Goal: Information Seeking & Learning: Learn about a topic

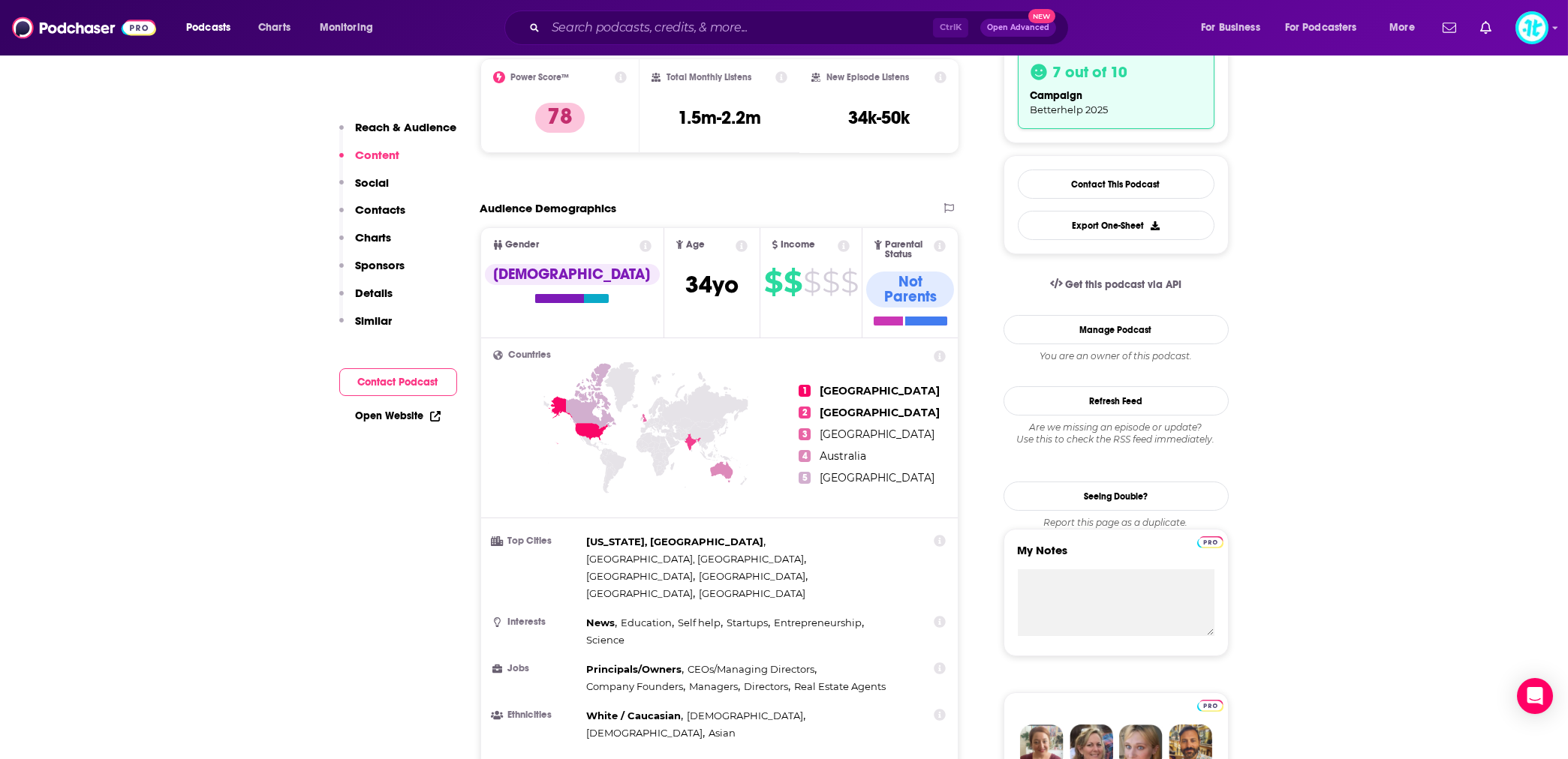
scroll to position [399, 0]
click at [586, 20] on input "Search podcasts, credits, & more..." at bounding box center [739, 27] width 387 height 24
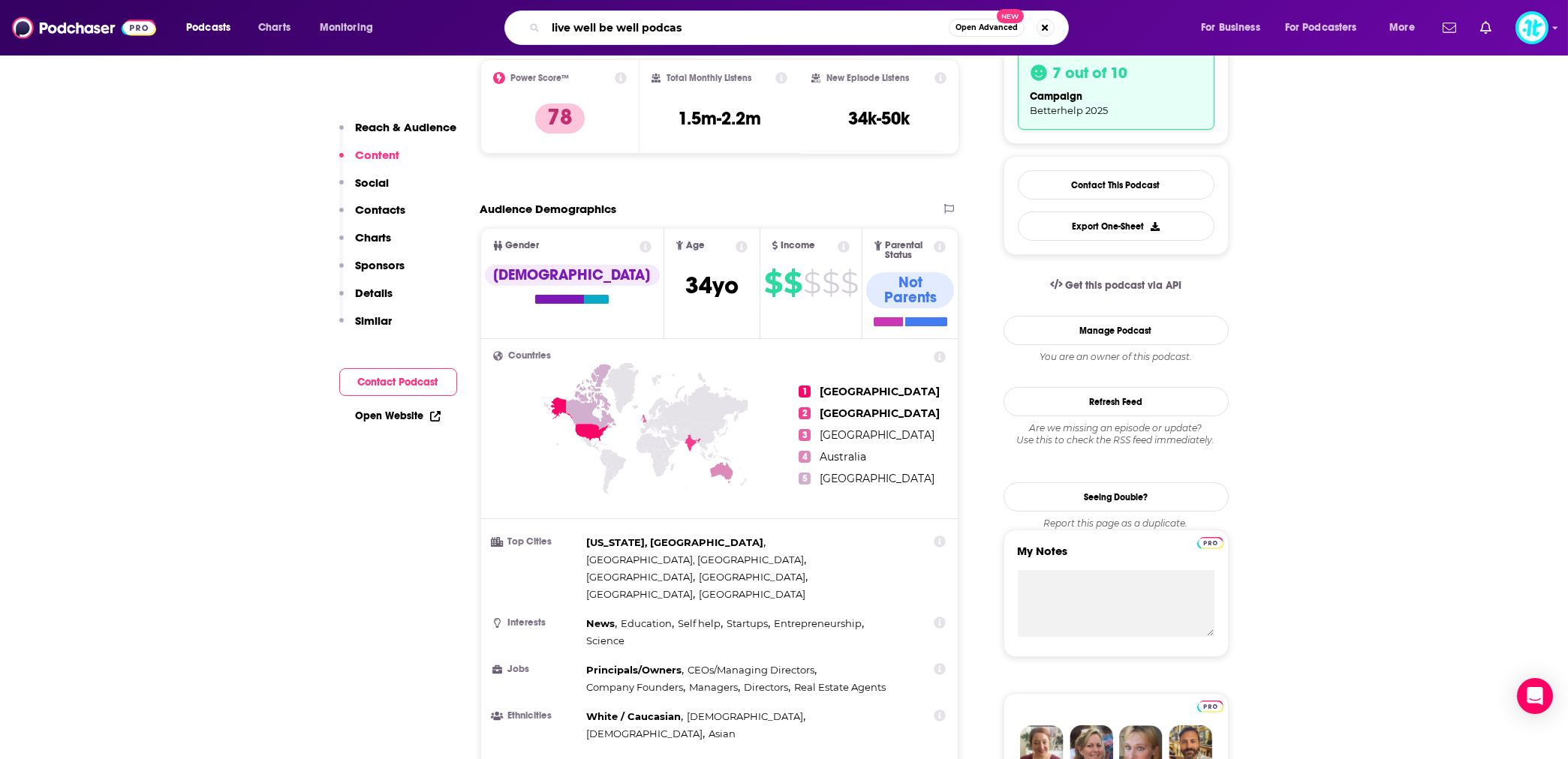
type input "live well be well podcast"
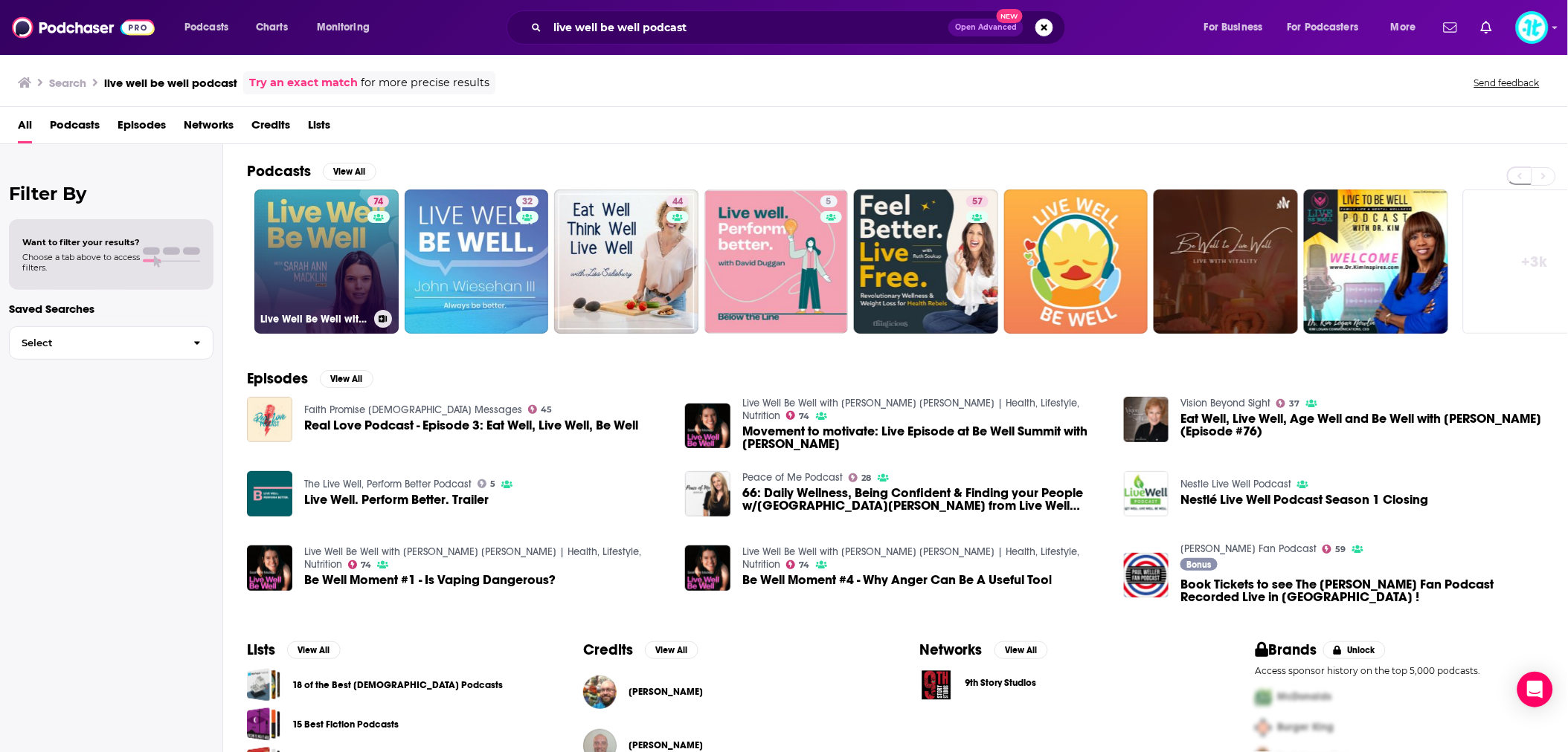
click at [349, 264] on link "74 Live Well Be Well with [PERSON_NAME] [PERSON_NAME] | Health, Lifestyle, Nutr…" at bounding box center [327, 262] width 144 height 144
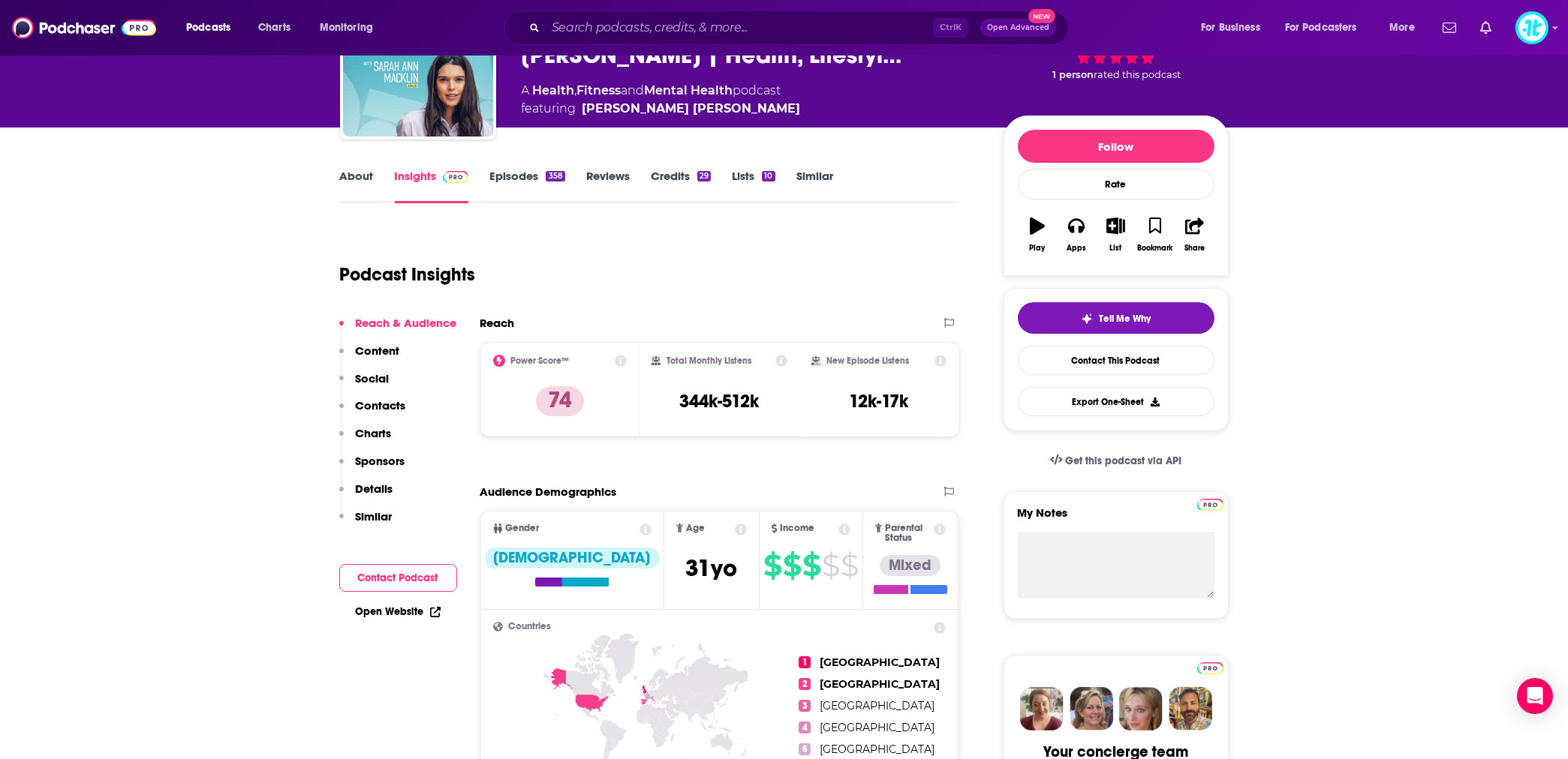
scroll to position [66, 0]
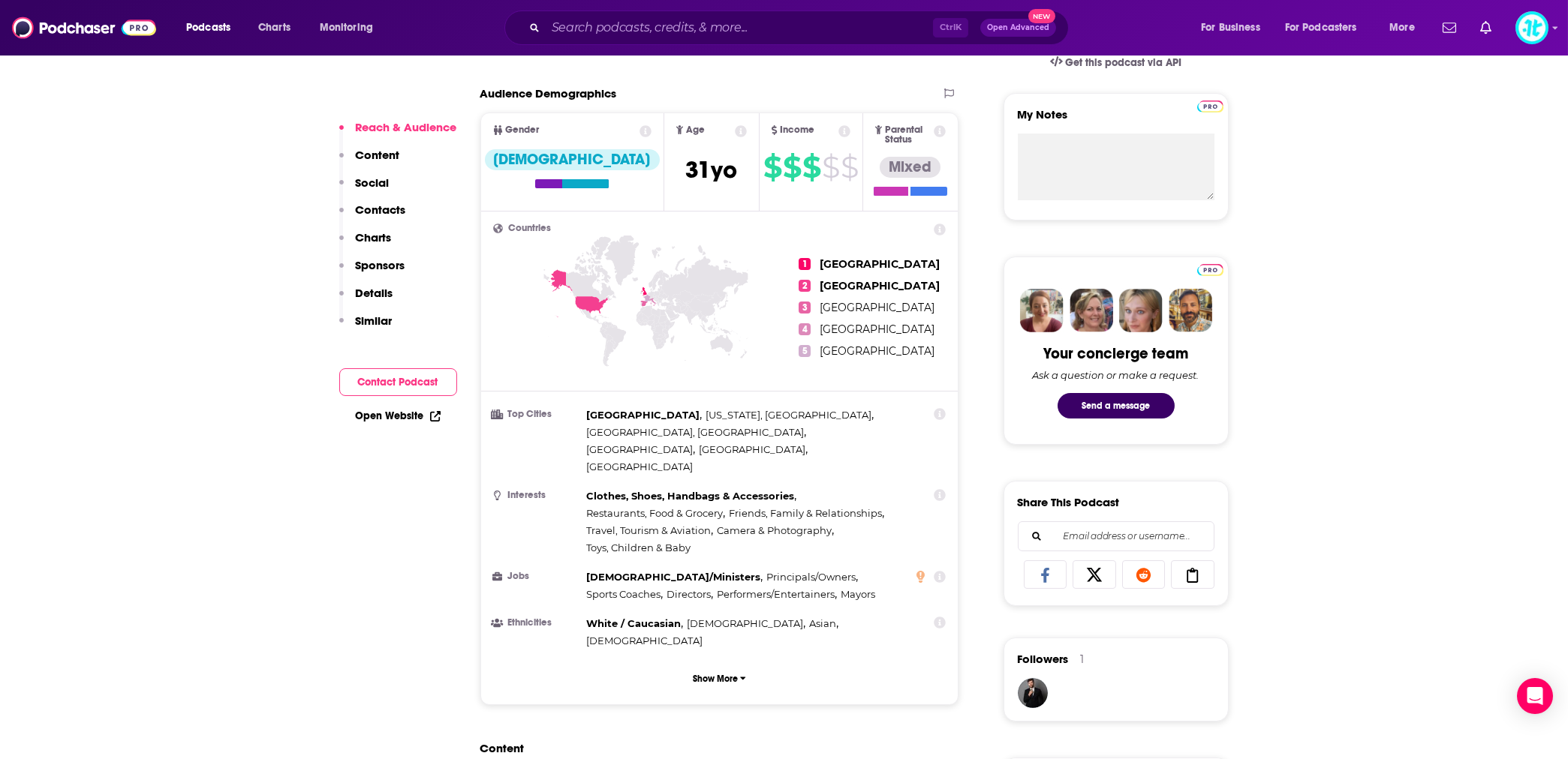
scroll to position [534, 0]
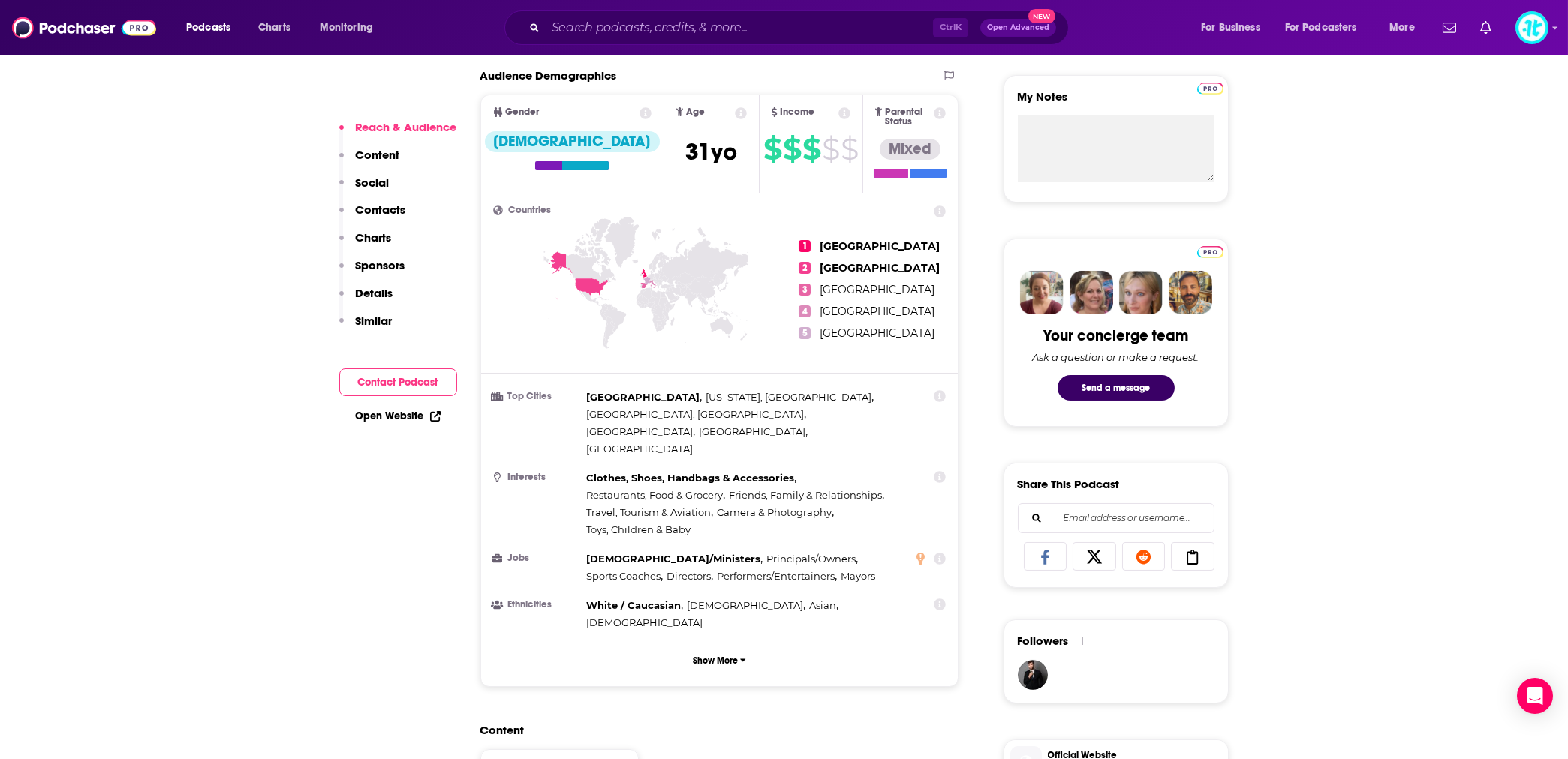
drag, startPoint x: 210, startPoint y: 473, endPoint x: 298, endPoint y: 493, distance: 90.2
click at [726, 656] on p "Show More" at bounding box center [716, 661] width 45 height 11
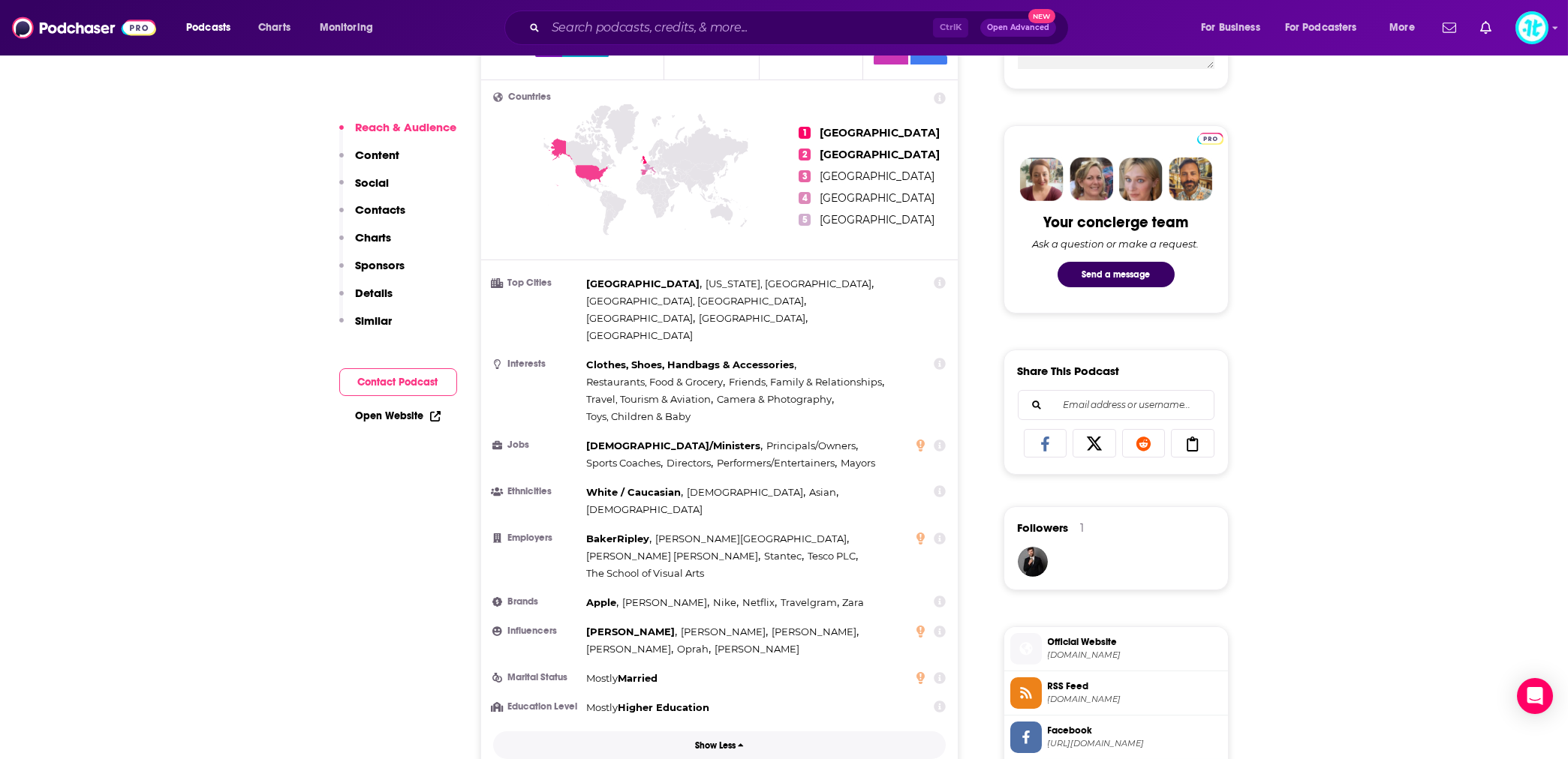
scroll to position [667, 0]
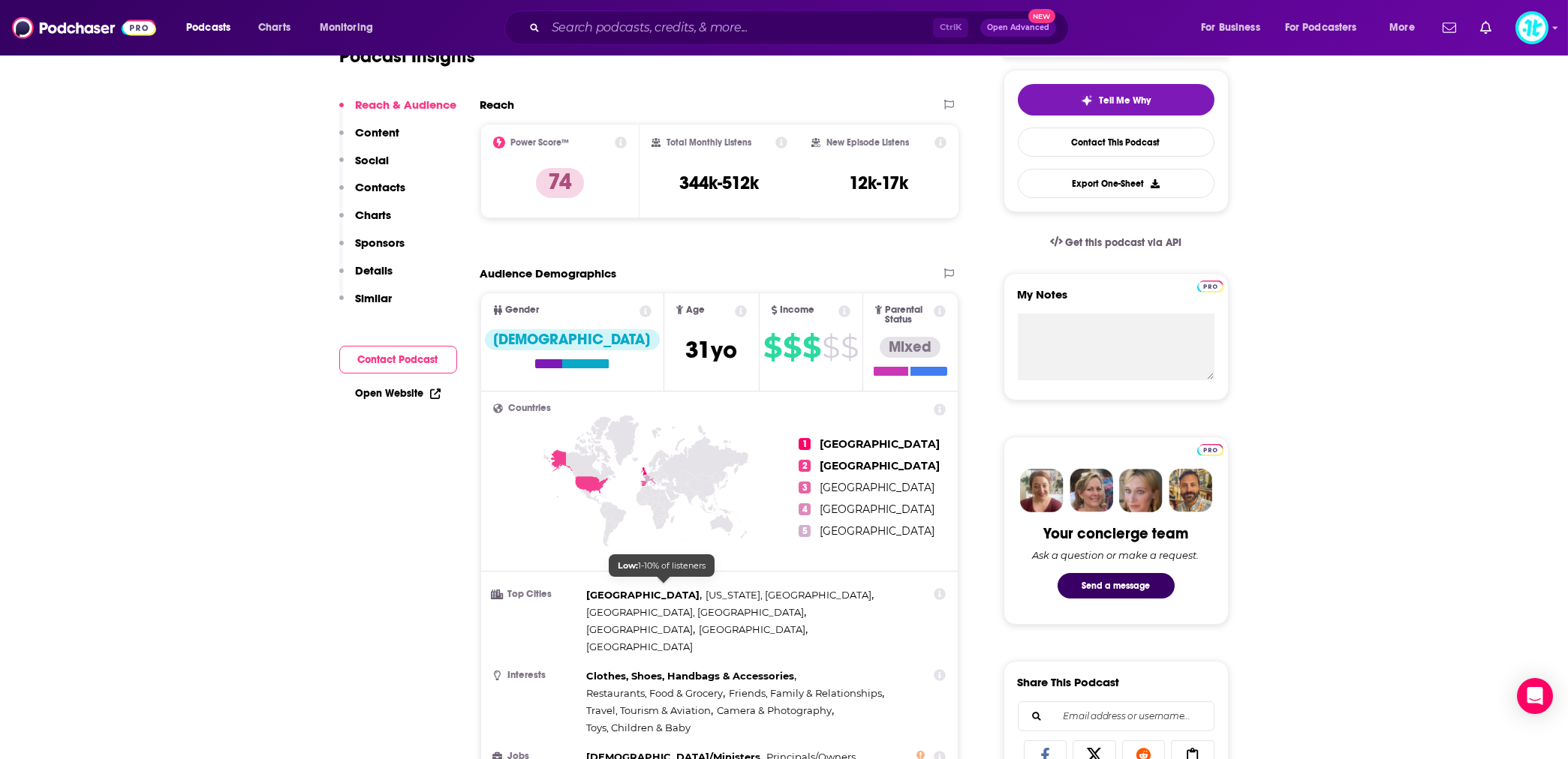
scroll to position [200, 0]
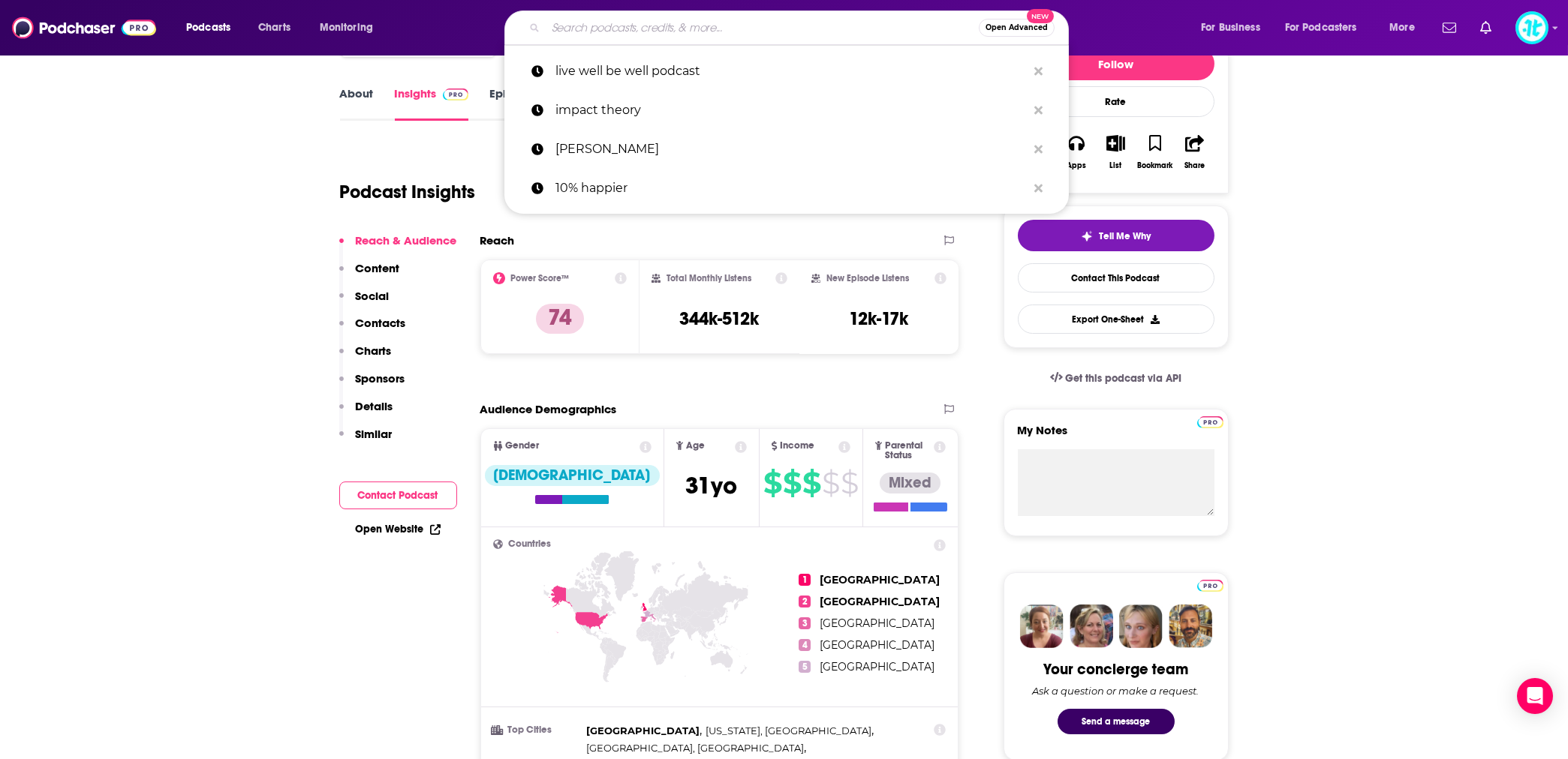
click at [621, 33] on input "Search podcasts, credits, & more..." at bounding box center [762, 27] width 433 height 24
click at [619, 115] on p "impact theory" at bounding box center [791, 110] width 471 height 39
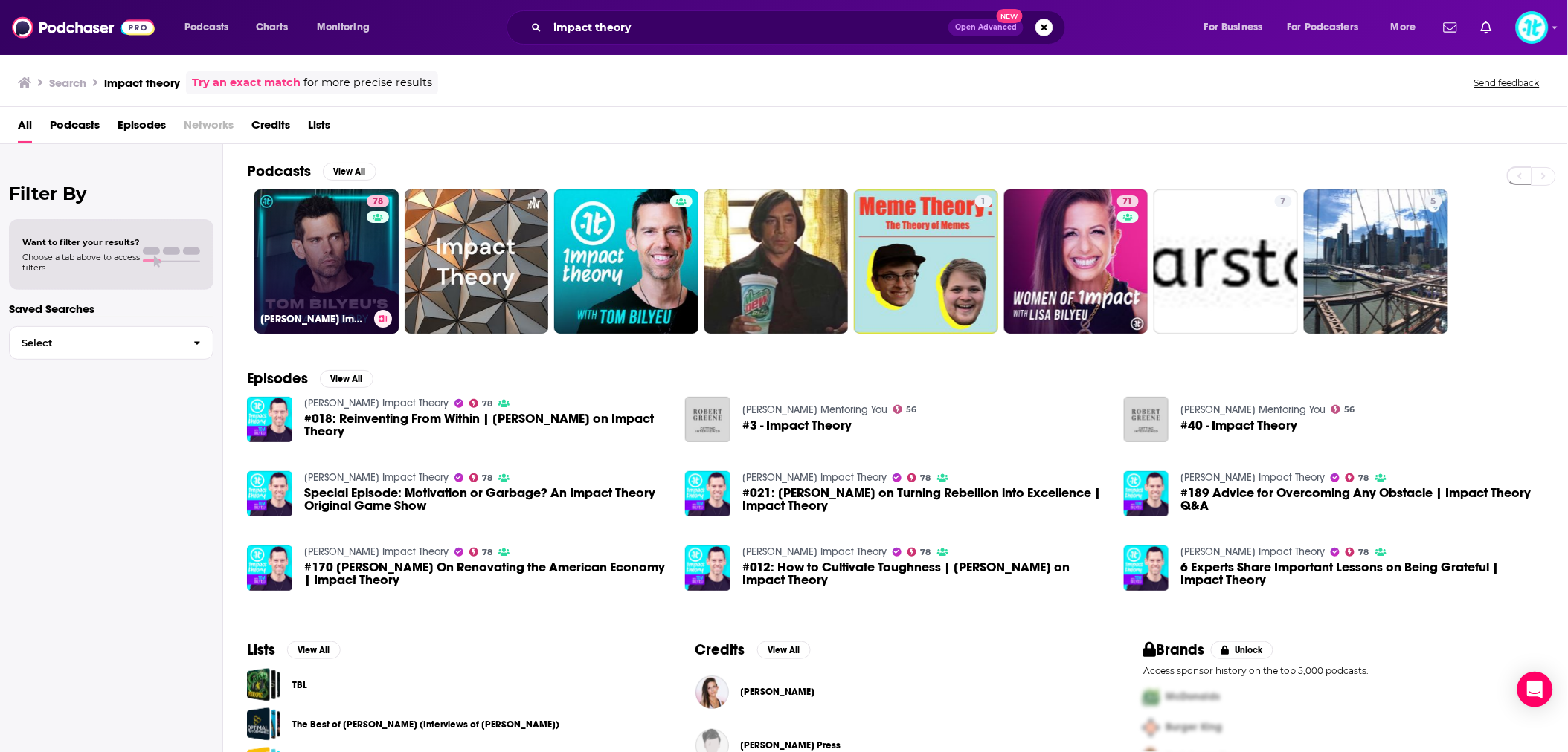
click at [344, 250] on link "78 [PERSON_NAME] Impact Theory" at bounding box center [327, 262] width 144 height 144
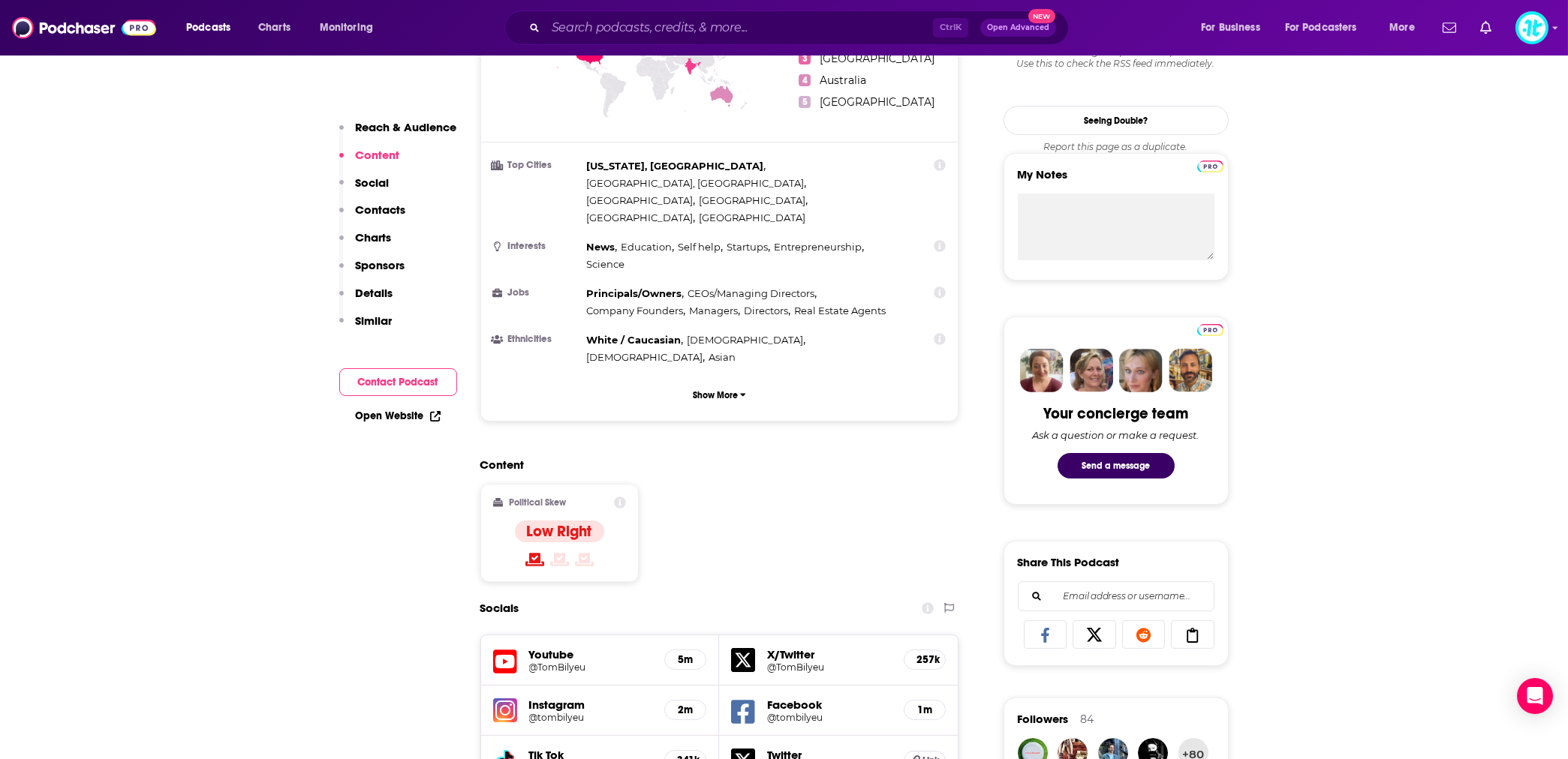
scroll to position [667, 0]
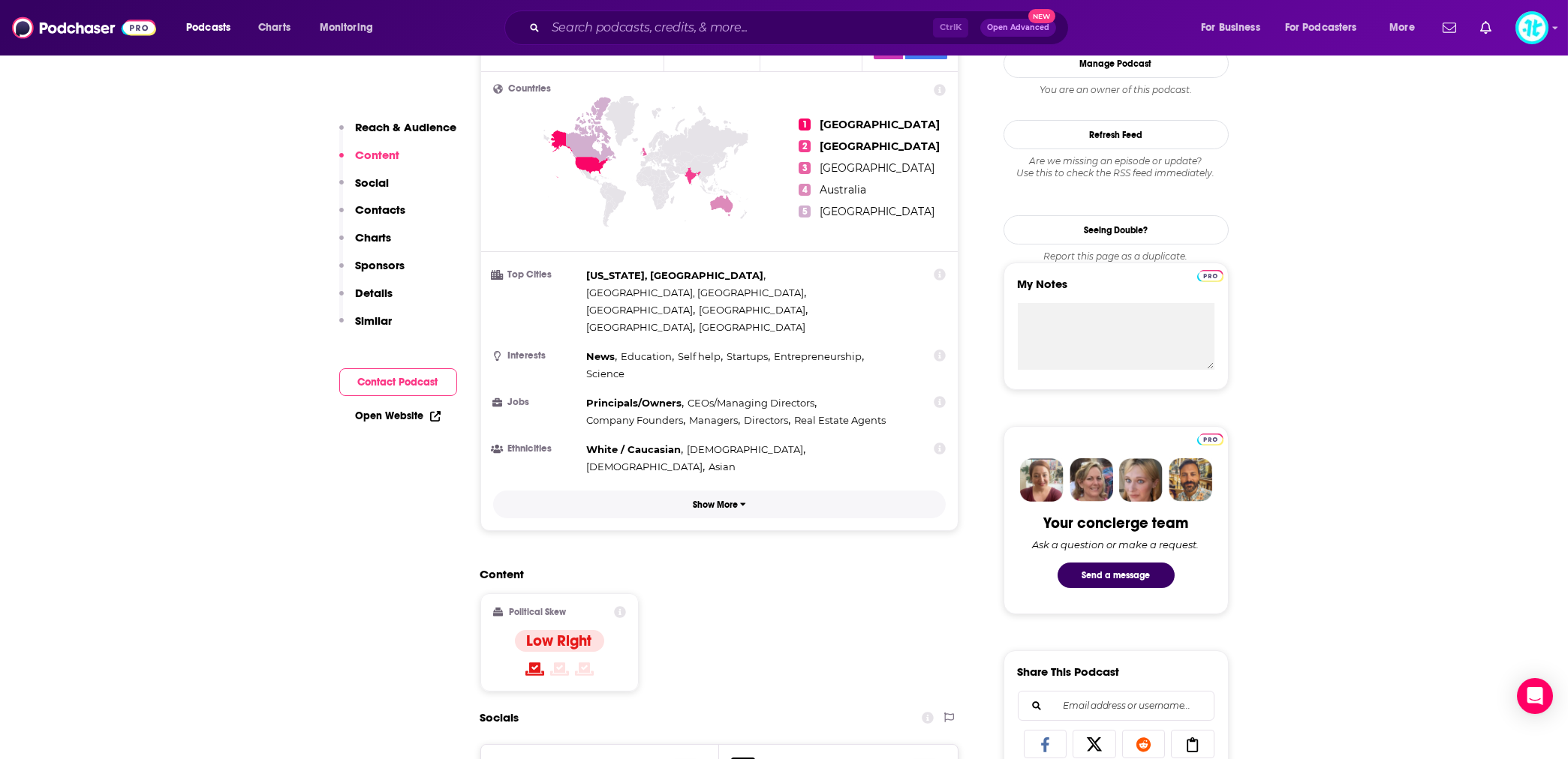
click at [711, 499] on p "Show More" at bounding box center [716, 505] width 45 height 11
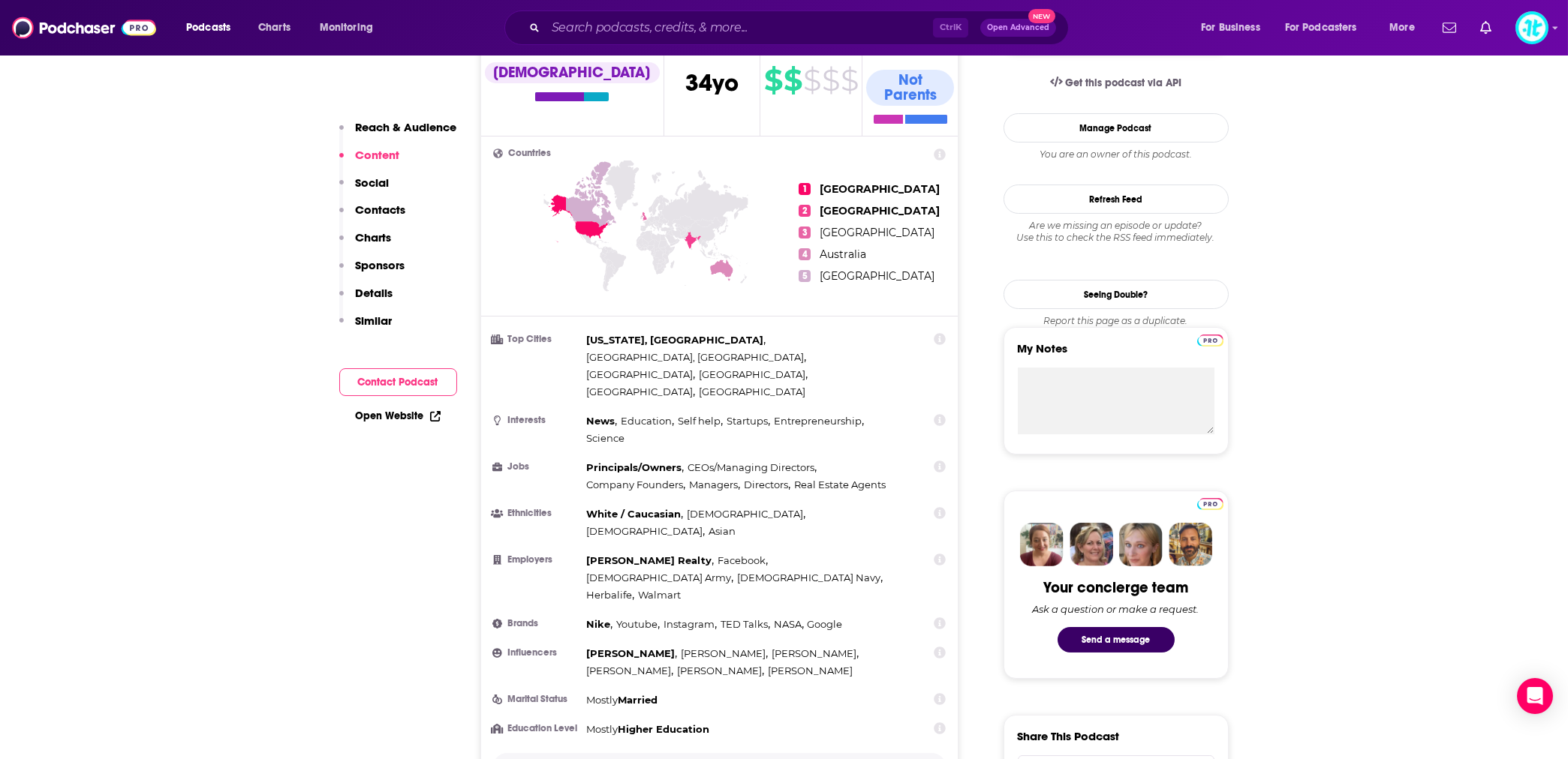
scroll to position [600, 0]
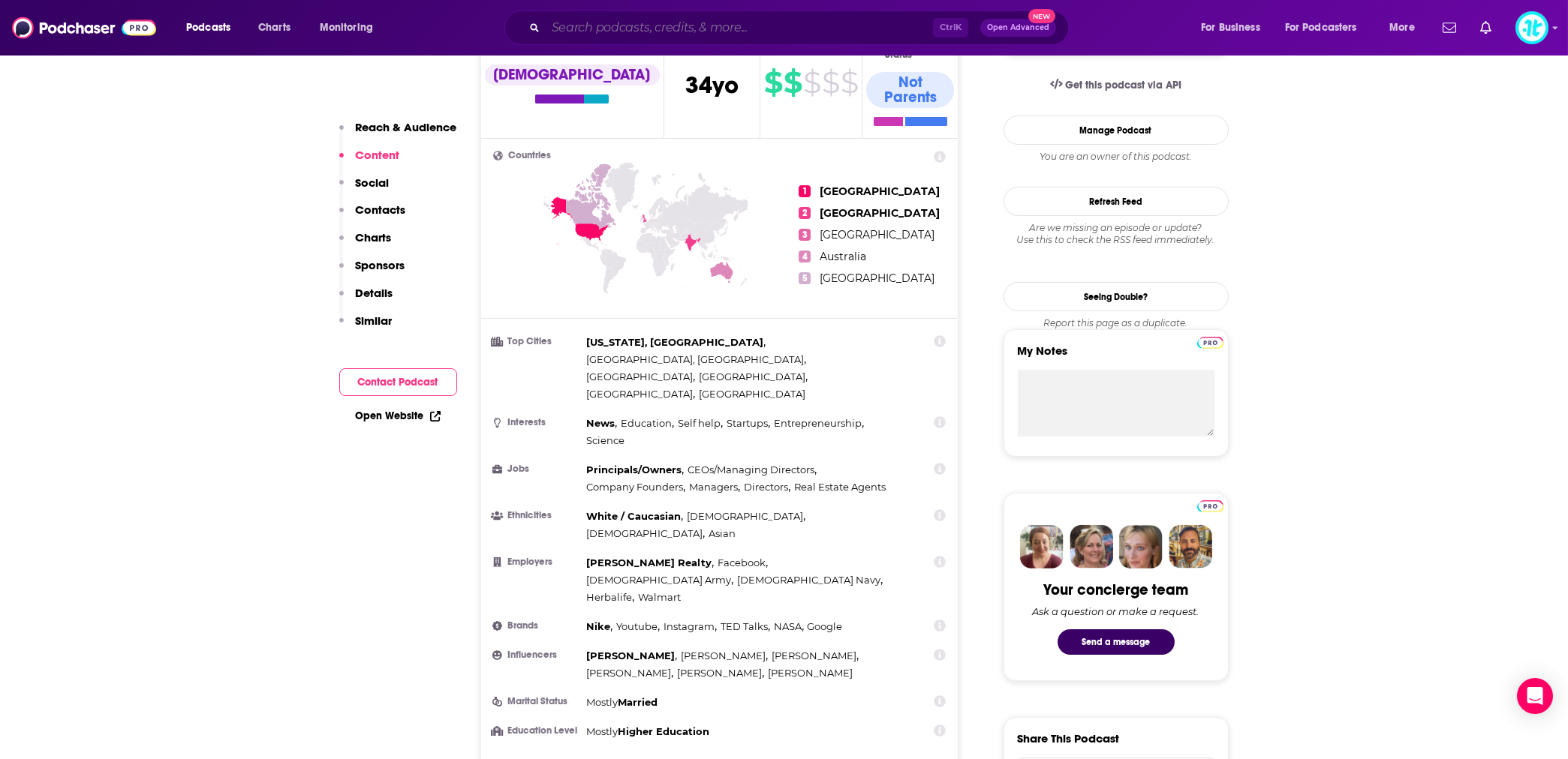
click at [591, 30] on input "Search podcasts, credits, & more..." at bounding box center [739, 27] width 387 height 24
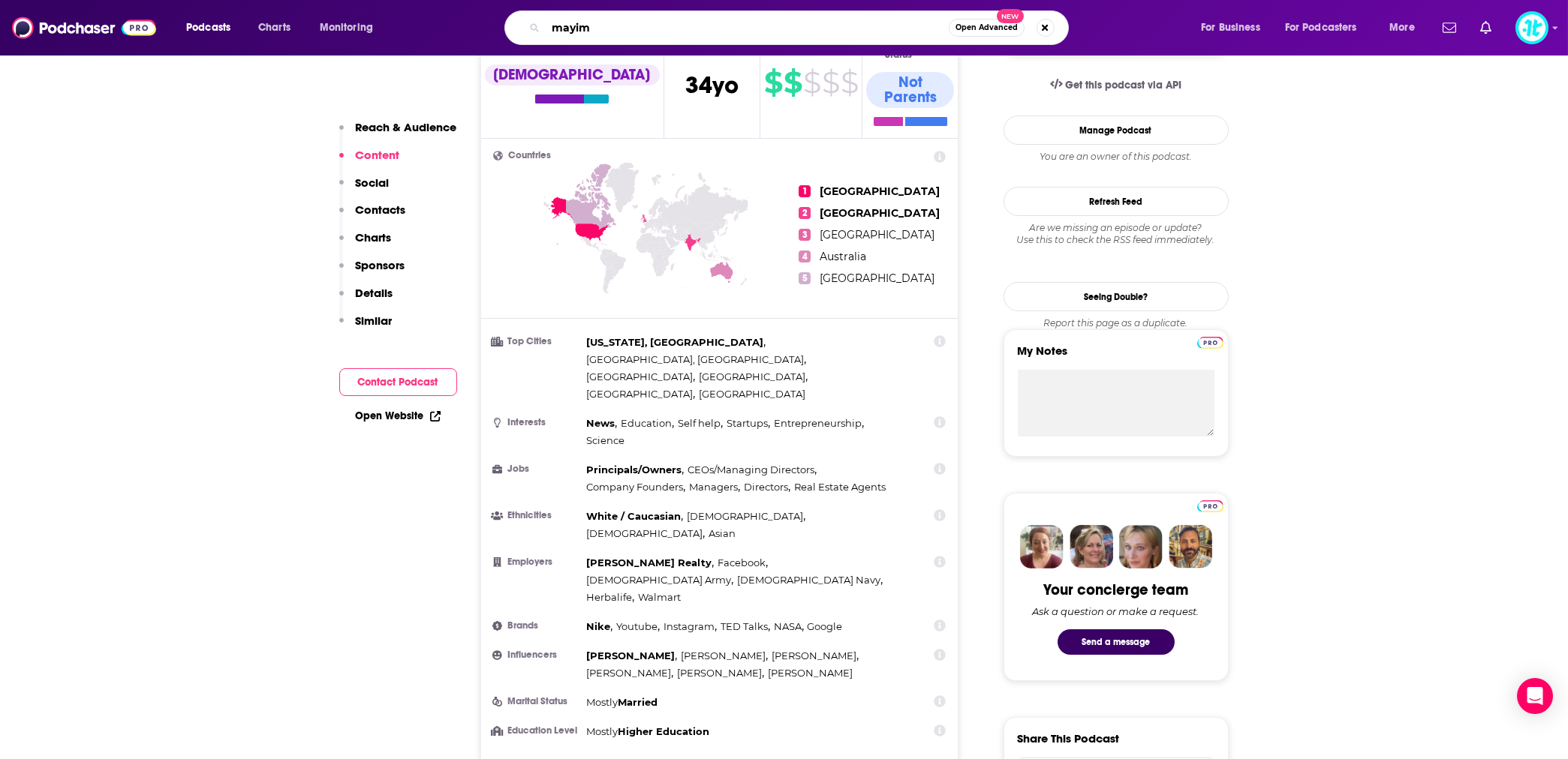
type input "mayim"
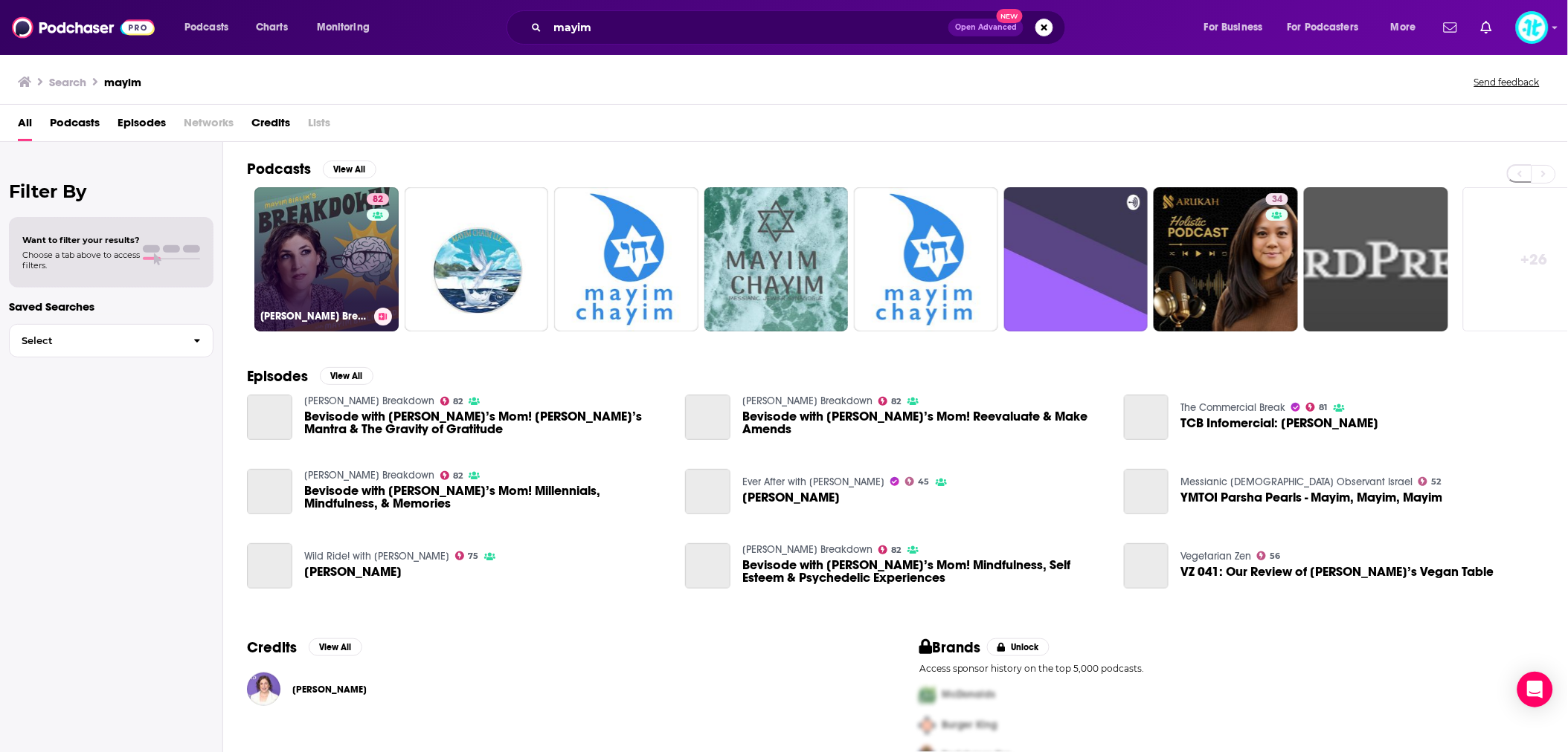
click at [344, 235] on link "82 [PERSON_NAME] Breakdown" at bounding box center [327, 259] width 144 height 144
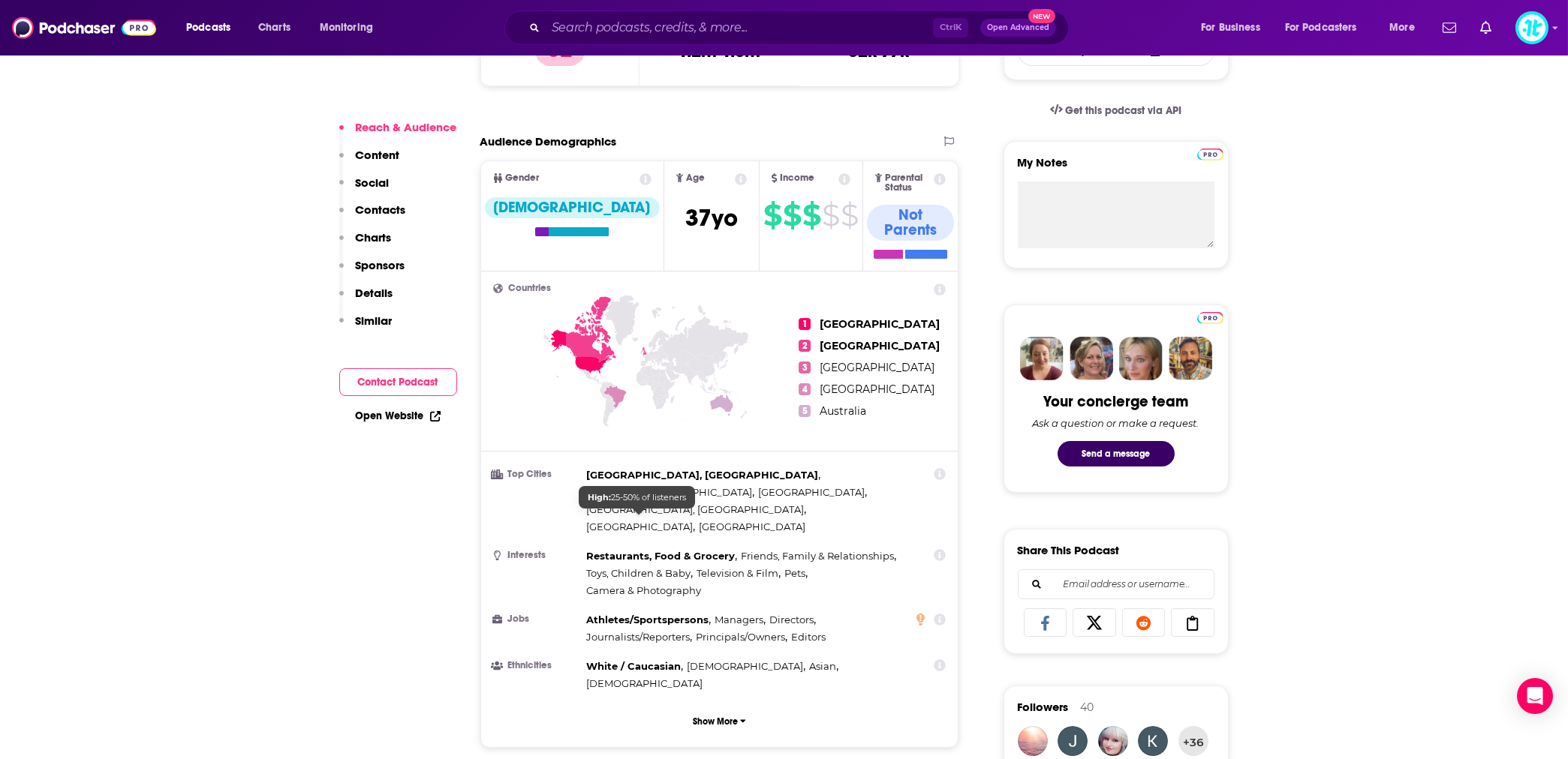
scroll to position [667, 0]
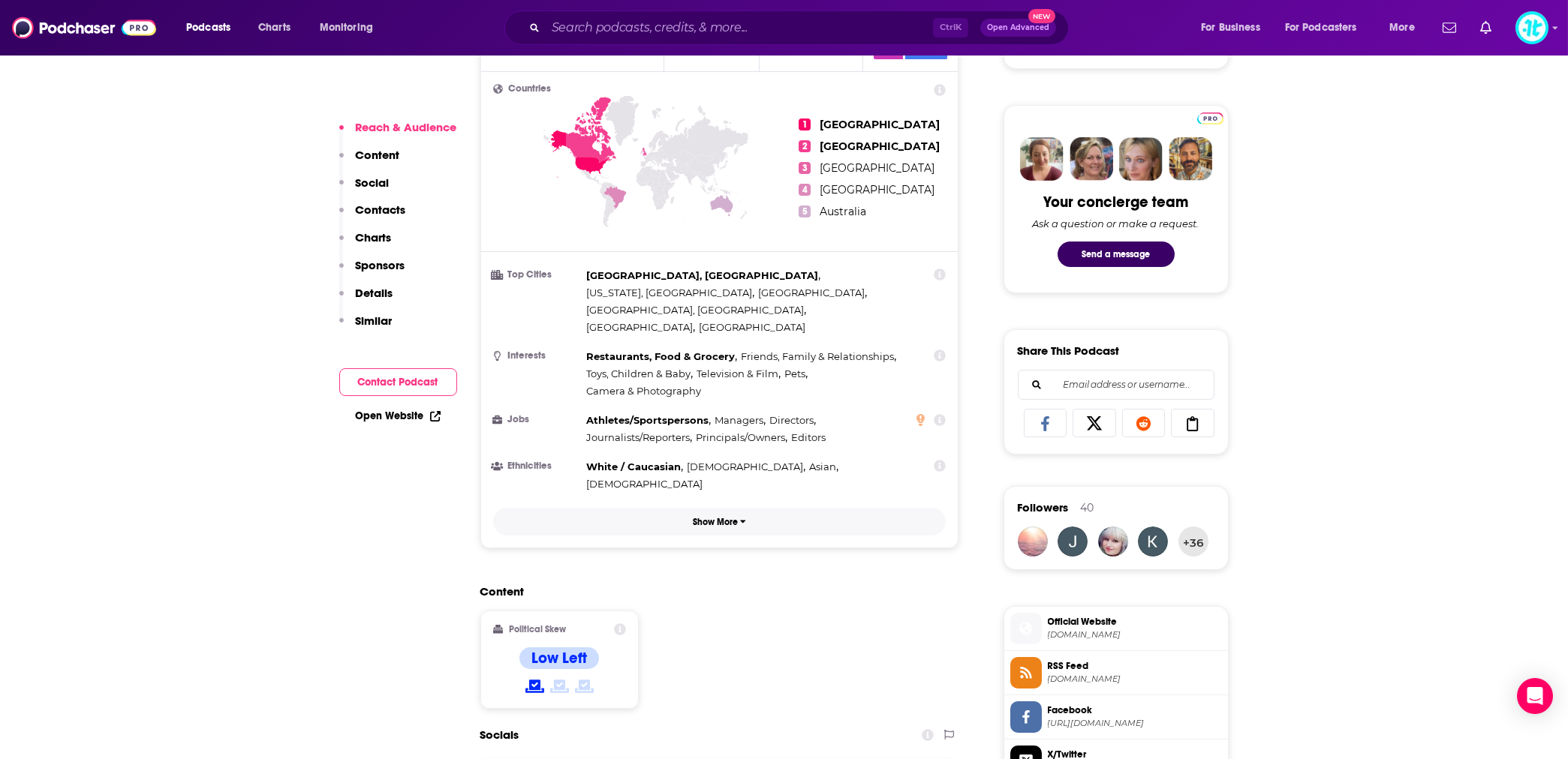
click at [709, 517] on p "Show More" at bounding box center [716, 522] width 45 height 11
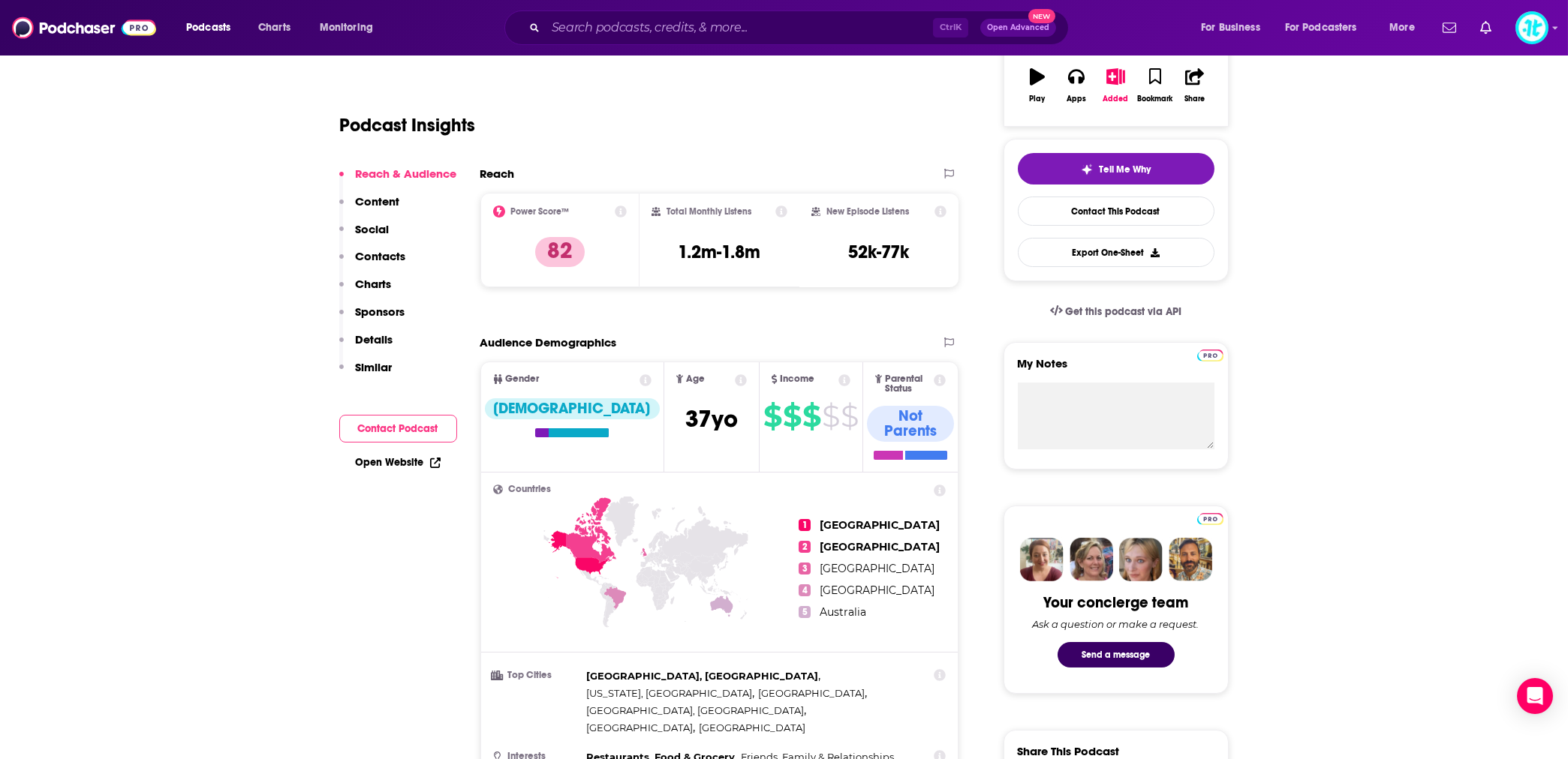
scroll to position [0, 0]
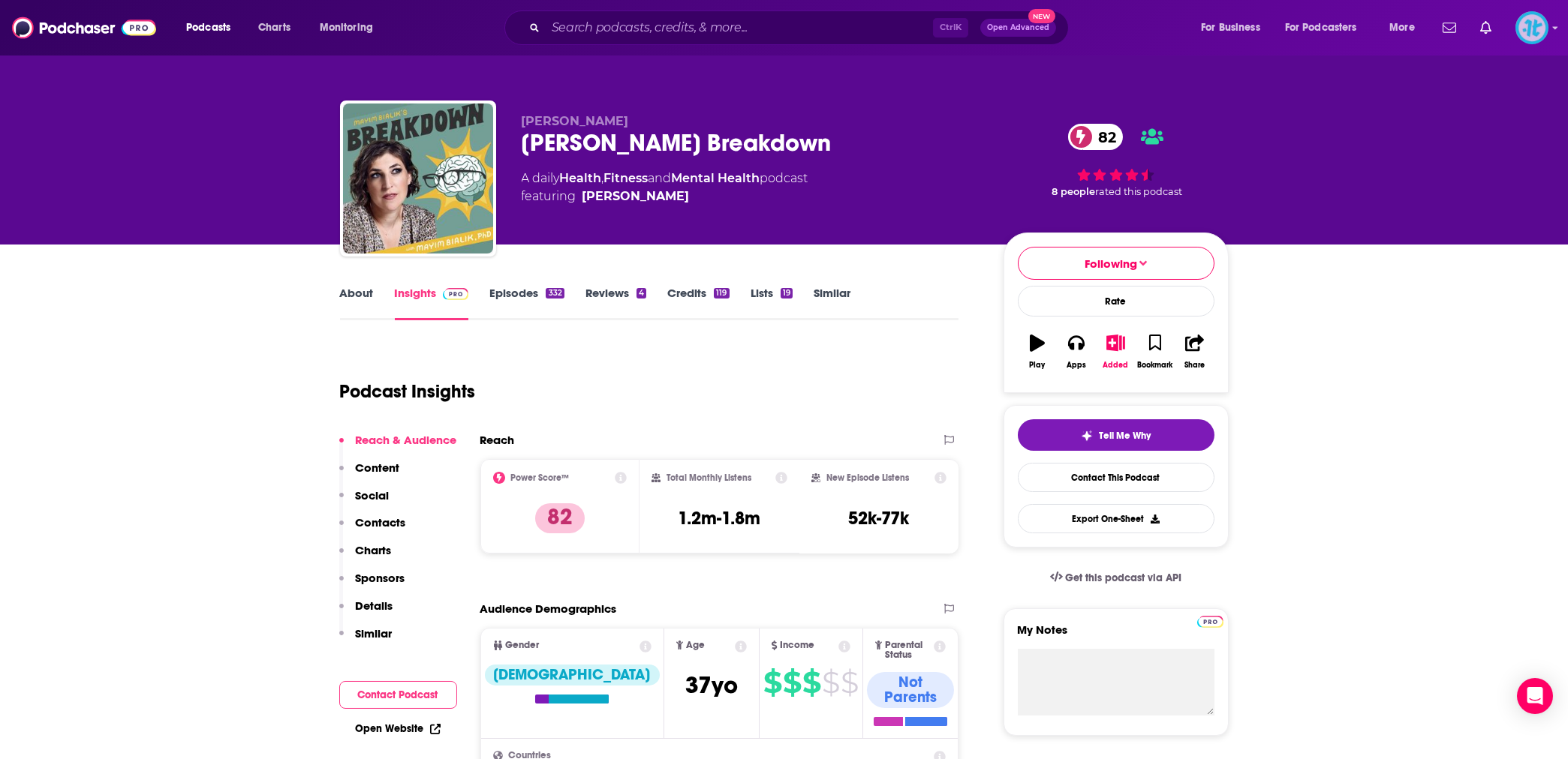
click at [1534, 28] on img "Logged in as ImpactTheory" at bounding box center [1532, 27] width 33 height 33
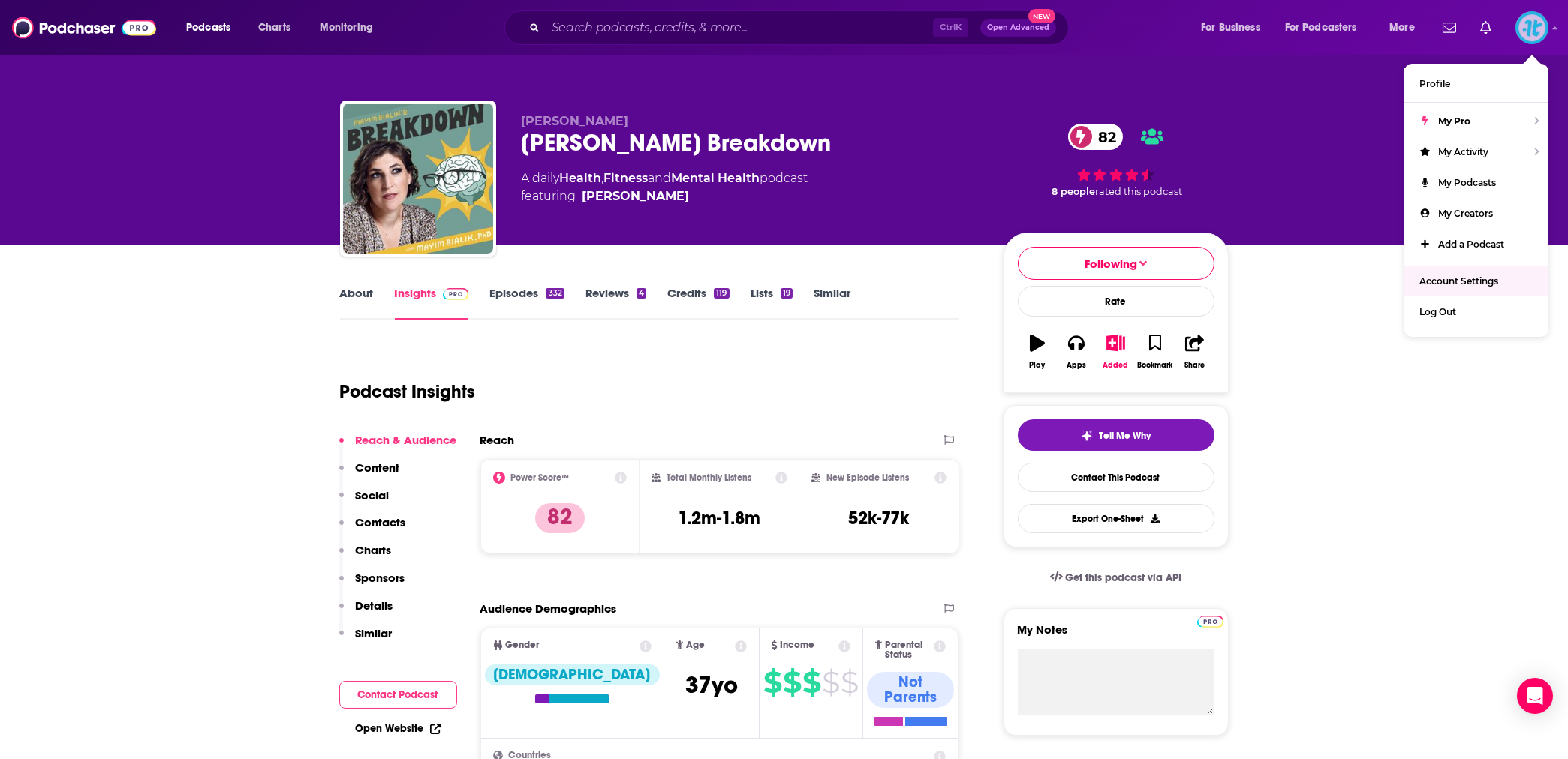
click at [1449, 284] on span "Account Settings" at bounding box center [1459, 281] width 79 height 11
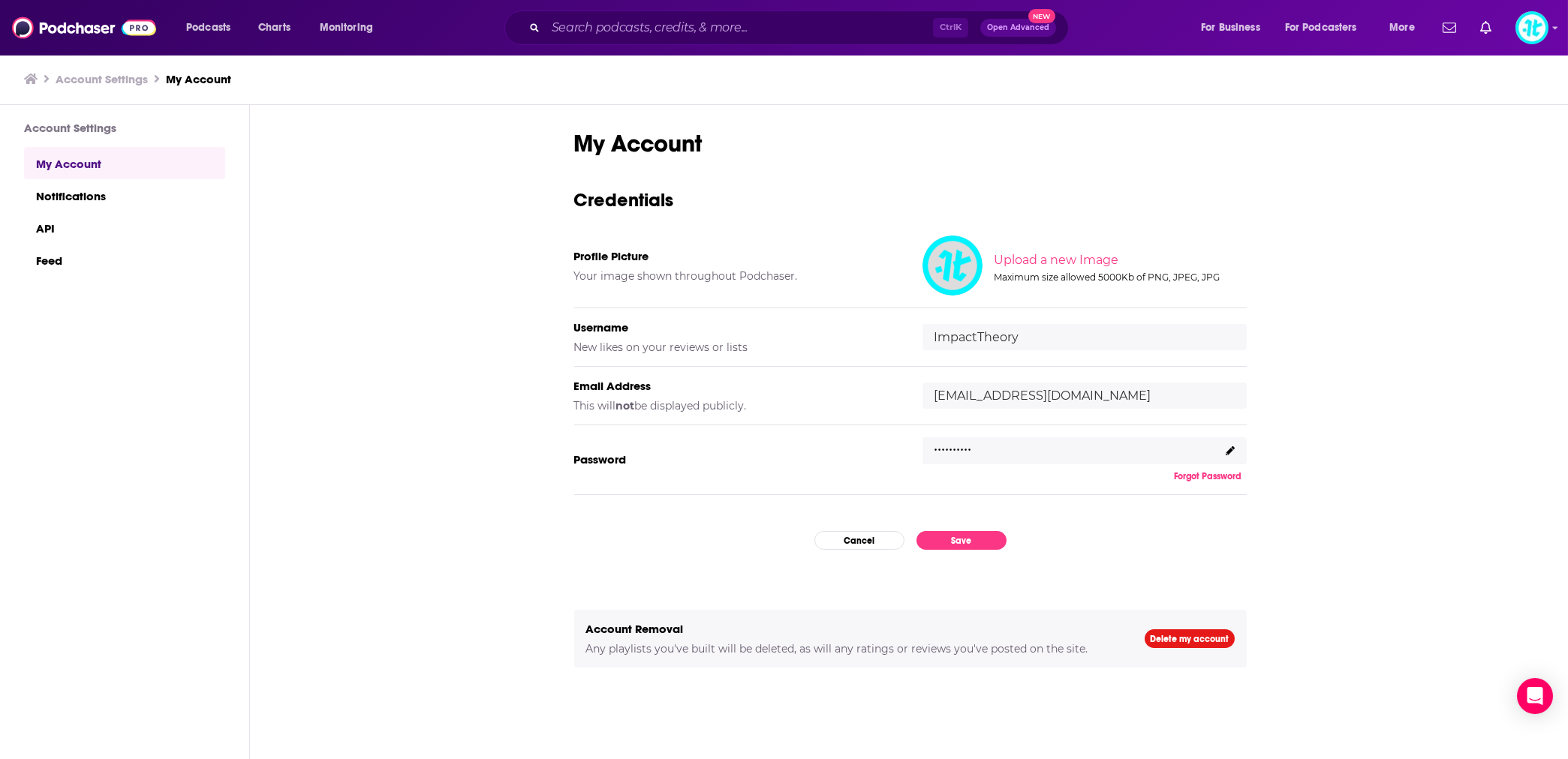
click at [1380, 390] on div "My Account Credentials Profile Picture Your image shown throughout Podchaser. U…" at bounding box center [910, 433] width 1321 height 656
click at [813, 497] on div "My Account Credentials Profile Picture Your image shown throughout Podchaser. U…" at bounding box center [910, 457] width 672 height 656
click at [102, 25] on img at bounding box center [84, 27] width 144 height 28
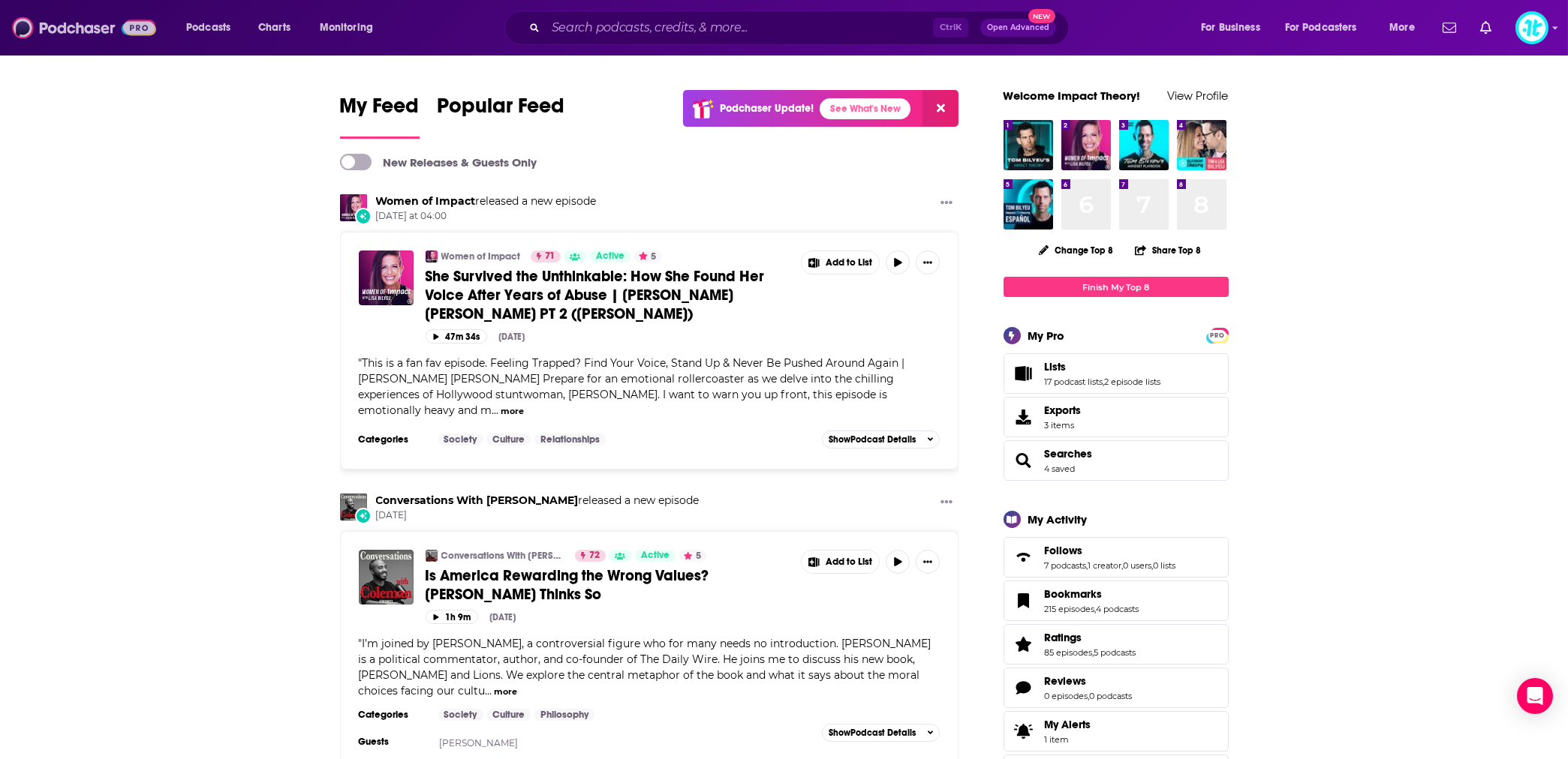
click at [69, 16] on img at bounding box center [84, 27] width 144 height 28
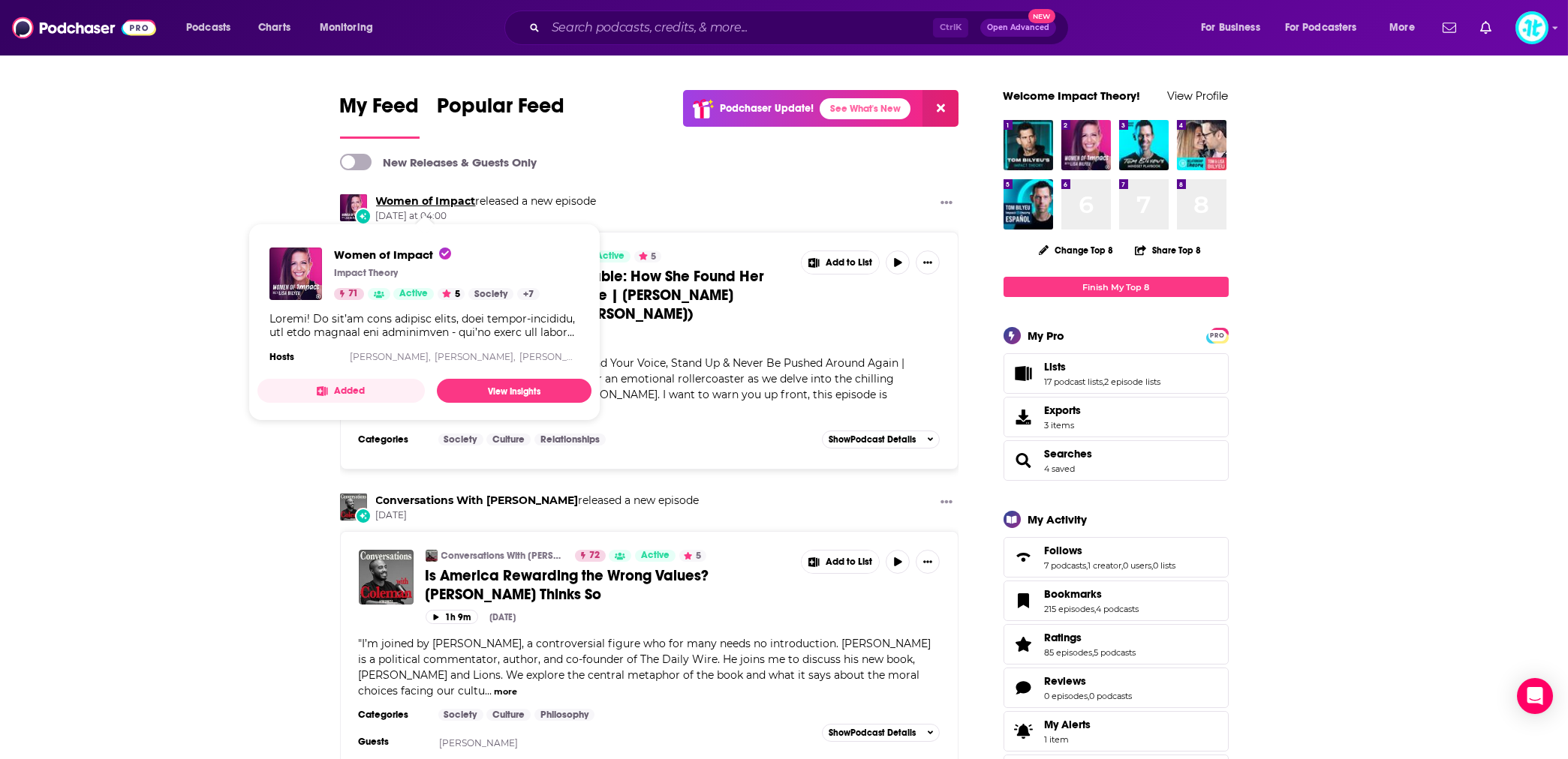
click at [421, 202] on link "Women of Impact" at bounding box center [426, 201] width 100 height 14
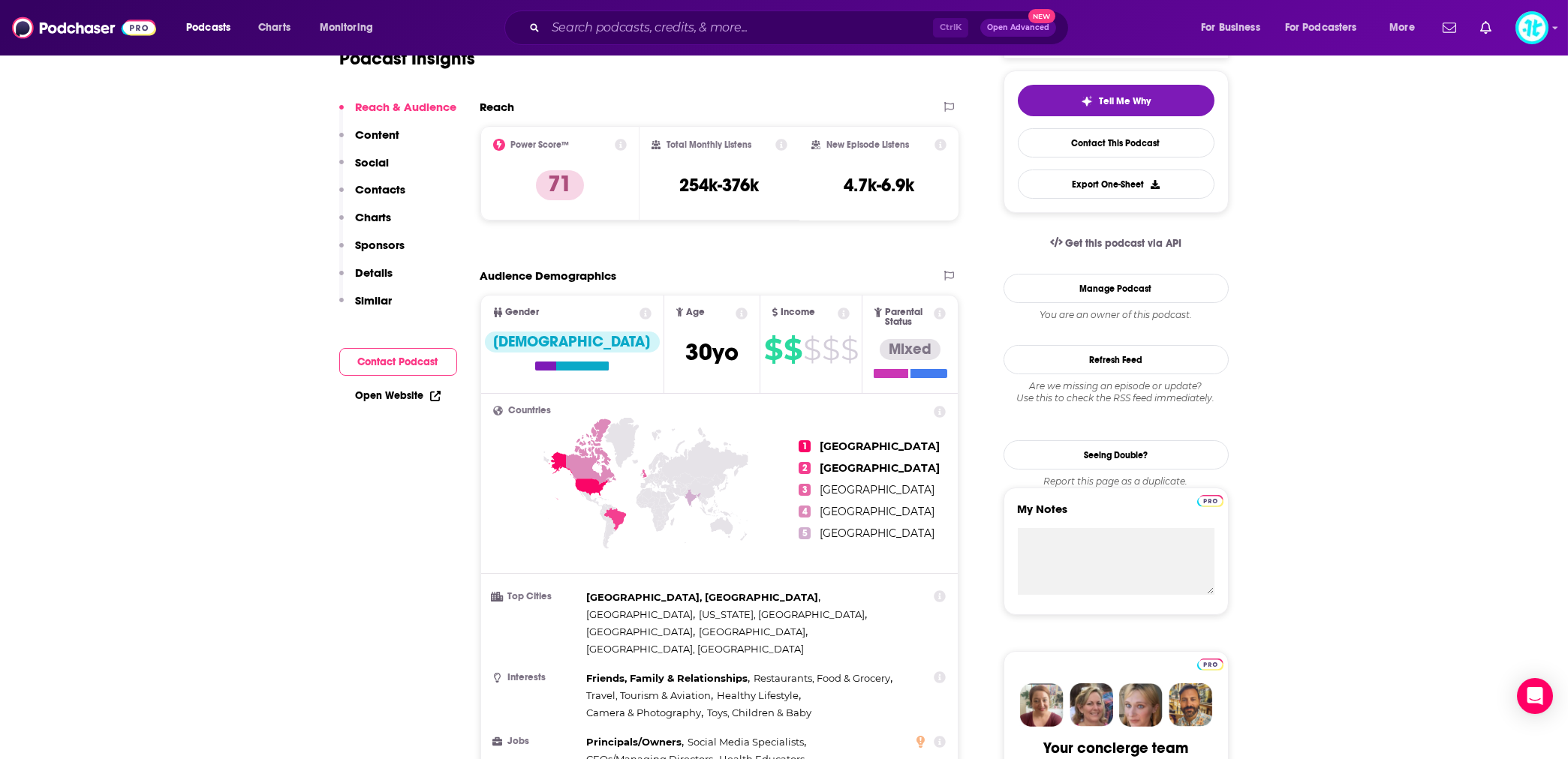
scroll to position [200, 0]
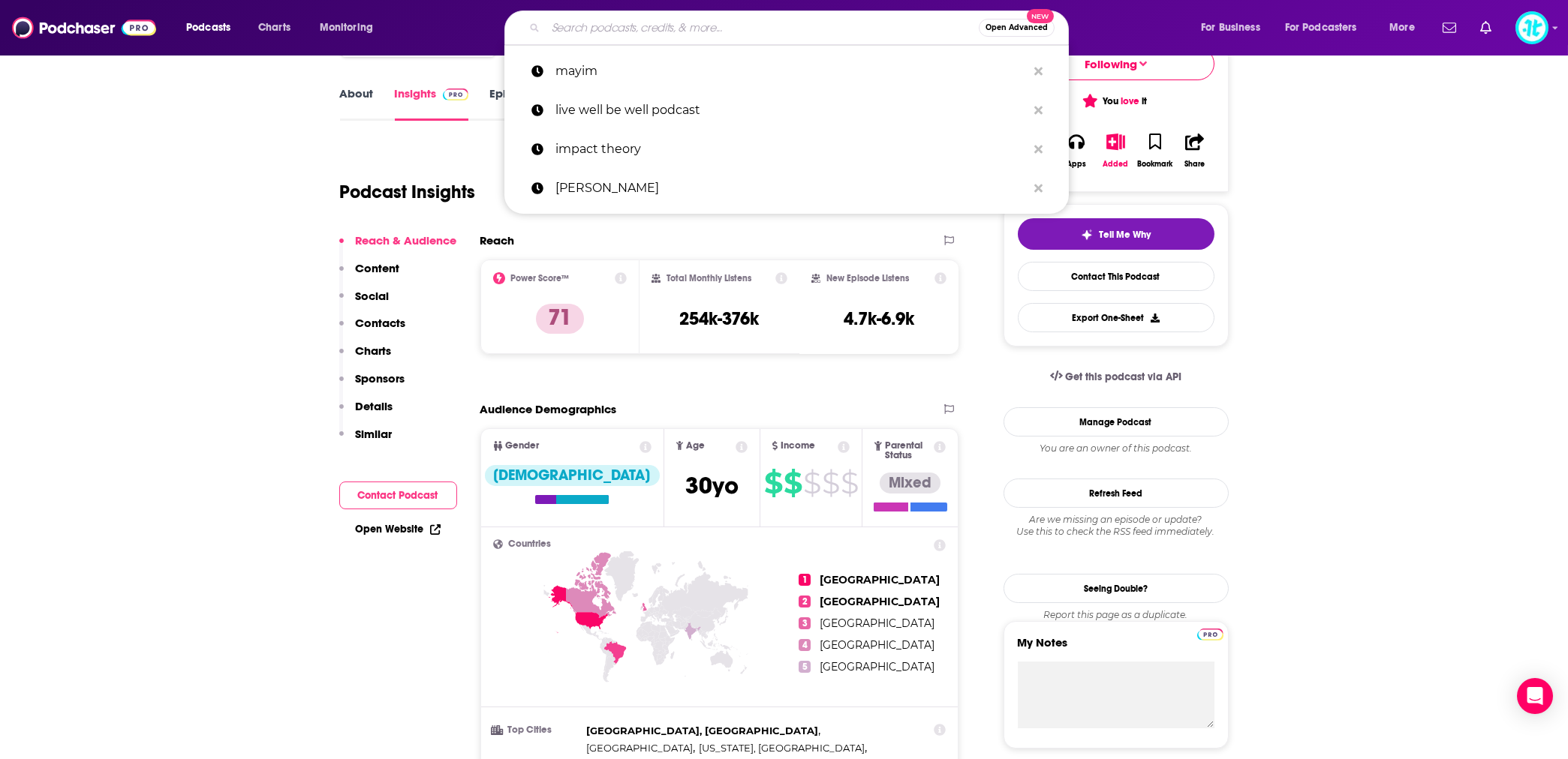
click at [578, 28] on input "Search podcasts, credits, & more..." at bounding box center [762, 27] width 433 height 24
click at [591, 145] on p "impact theory" at bounding box center [791, 149] width 471 height 39
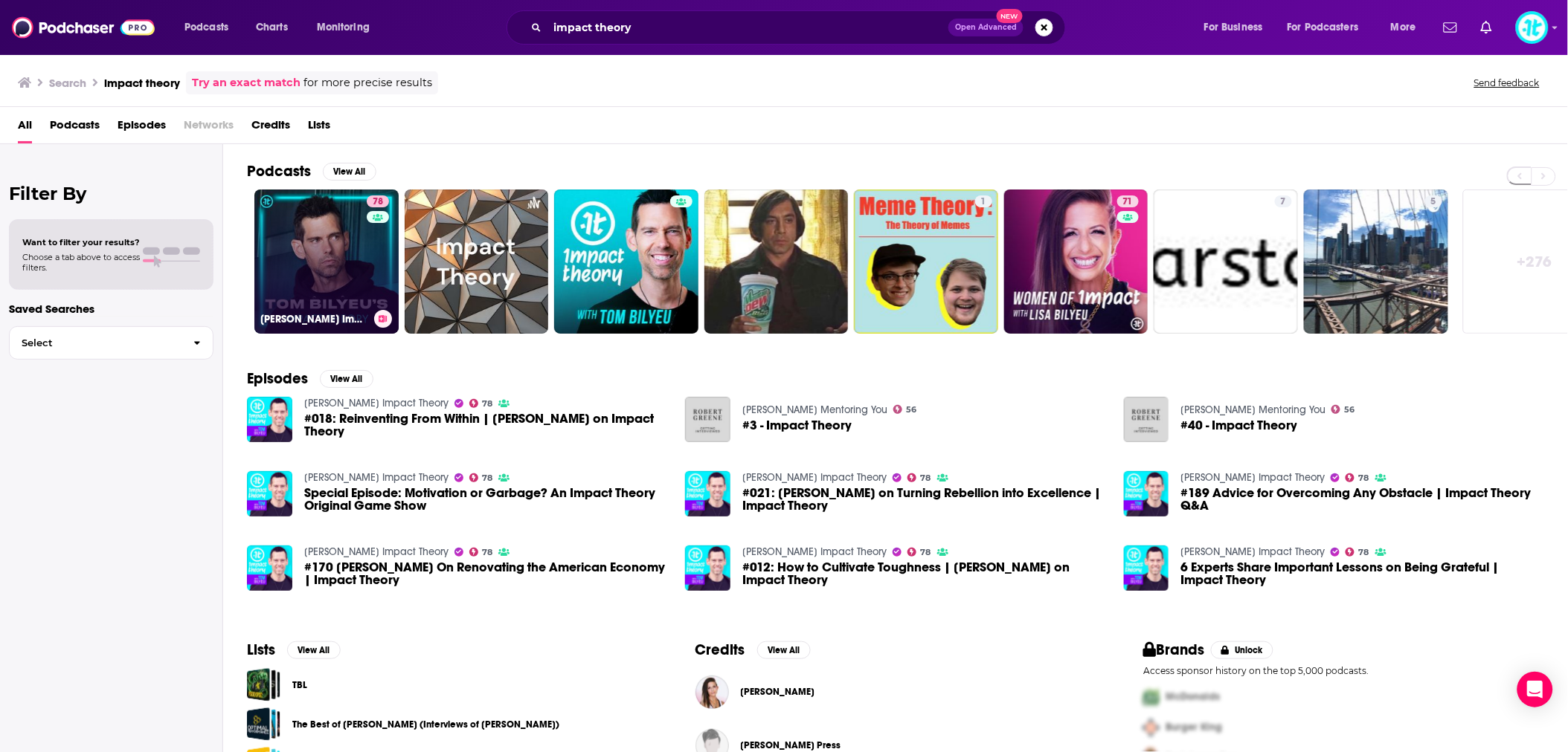
click at [353, 246] on link "78 [PERSON_NAME] Impact Theory" at bounding box center [327, 262] width 144 height 144
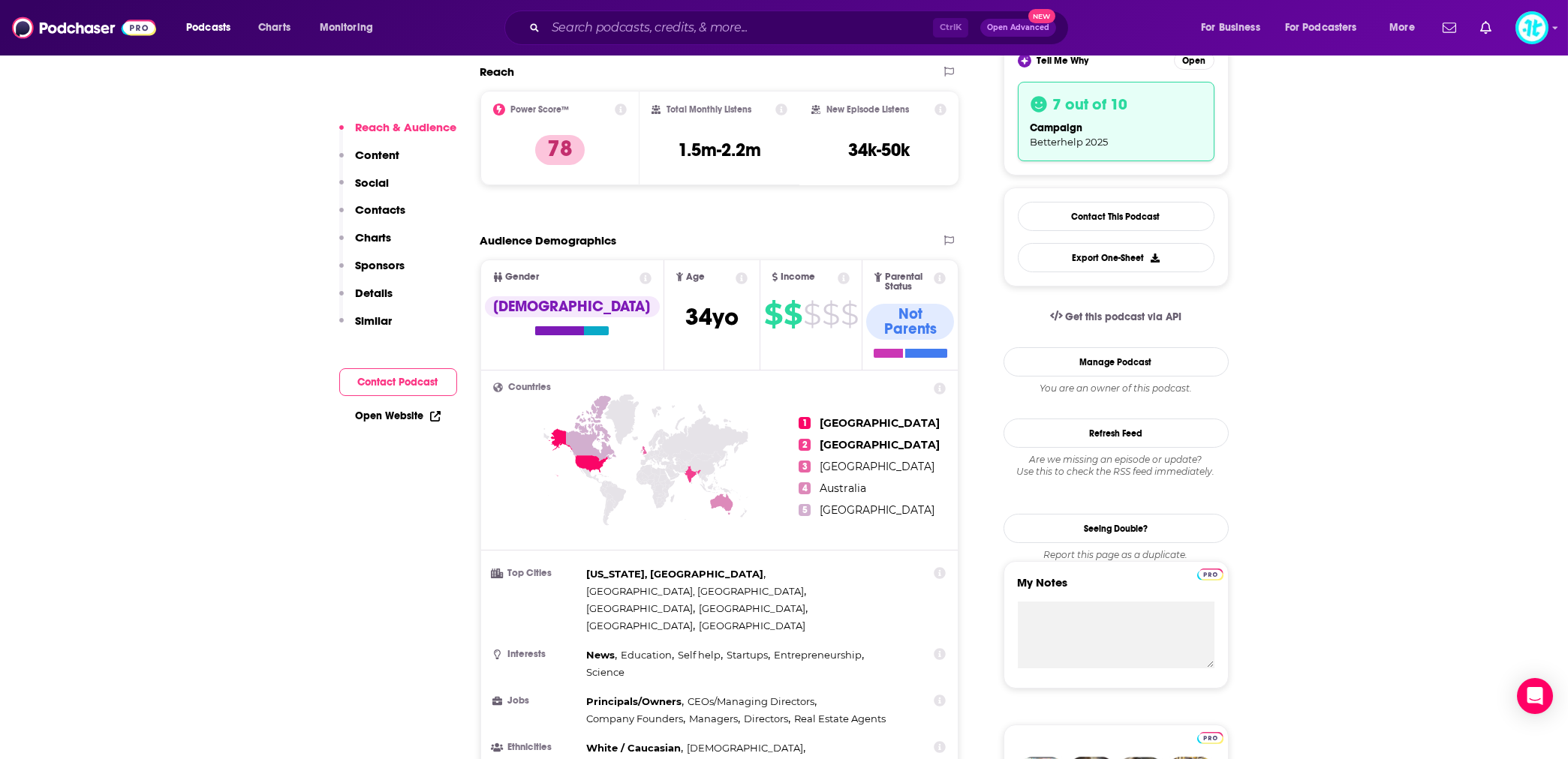
scroll to position [333, 0]
